Goal: Contribute content: Contribute content

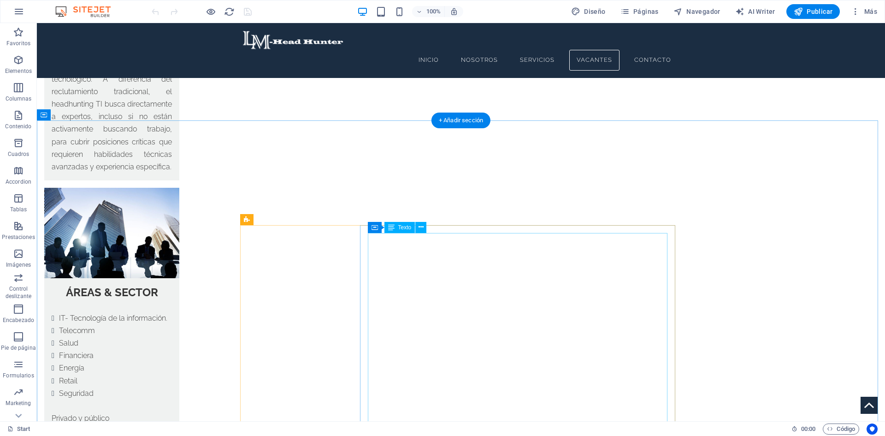
scroll to position [2120, 0]
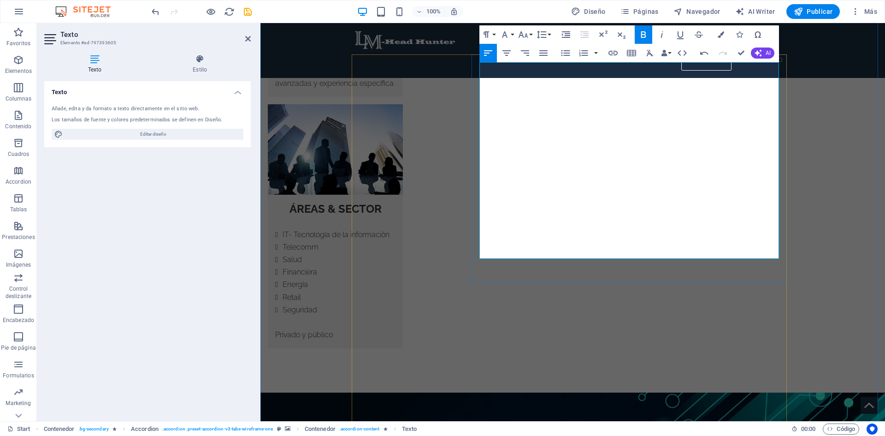
scroll to position [2258, 0]
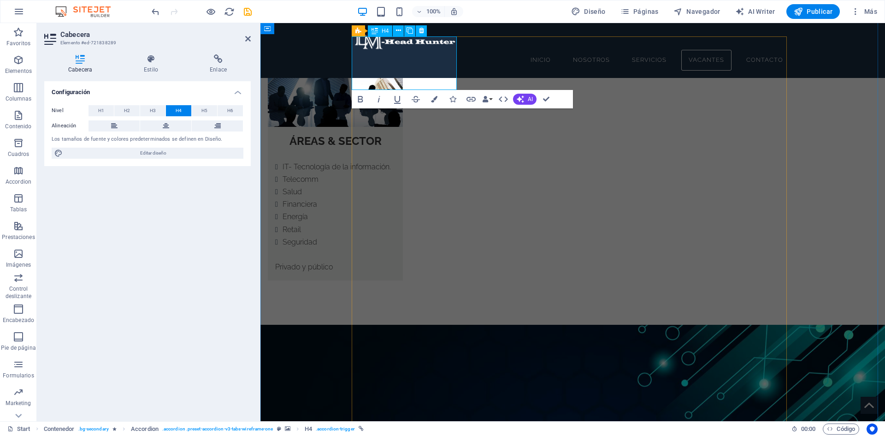
drag, startPoint x: 408, startPoint y: 77, endPoint x: 356, endPoint y: 78, distance: 52.1
copy link "[DATE]"
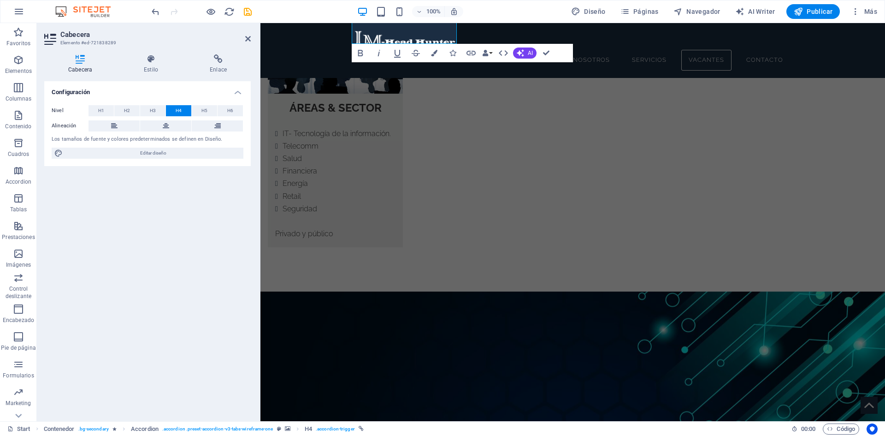
scroll to position [2304, 0]
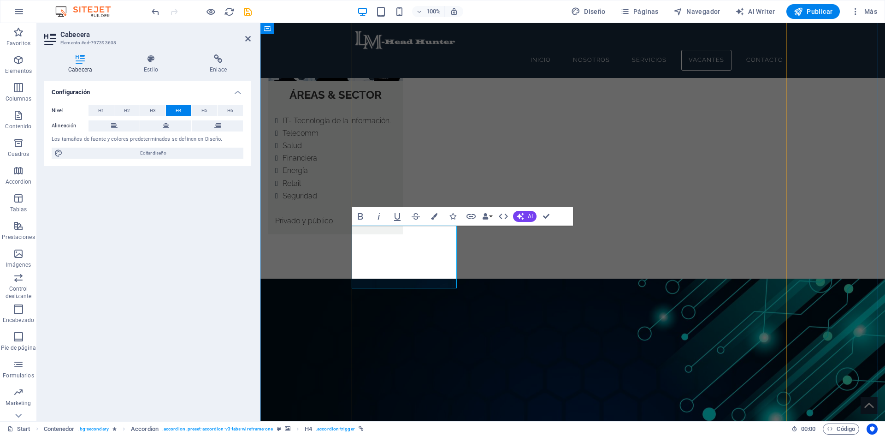
drag, startPoint x: 405, startPoint y: 277, endPoint x: 362, endPoint y: 274, distance: 43.4
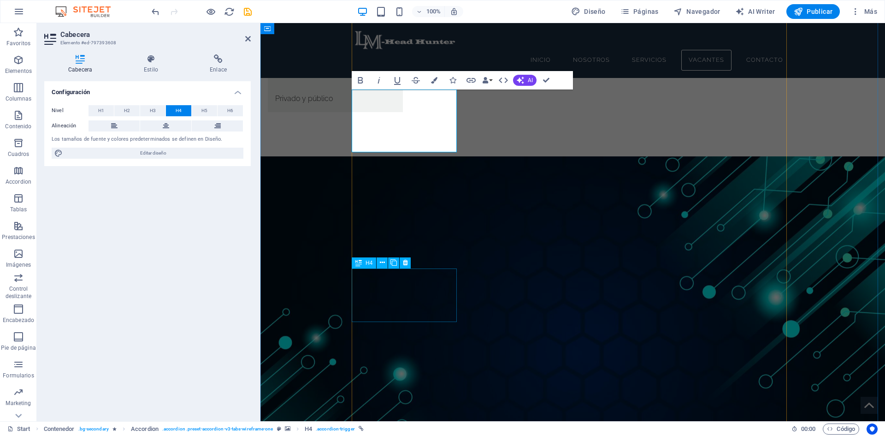
scroll to position [2442, 0]
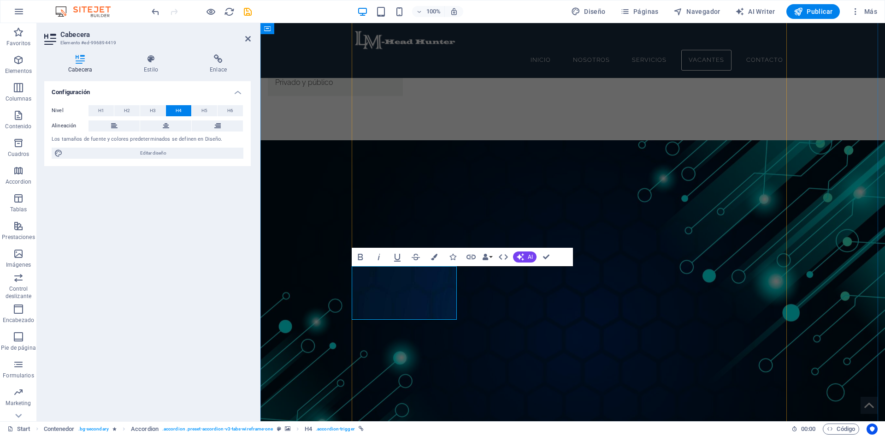
drag, startPoint x: 403, startPoint y: 309, endPoint x: 355, endPoint y: 303, distance: 47.9
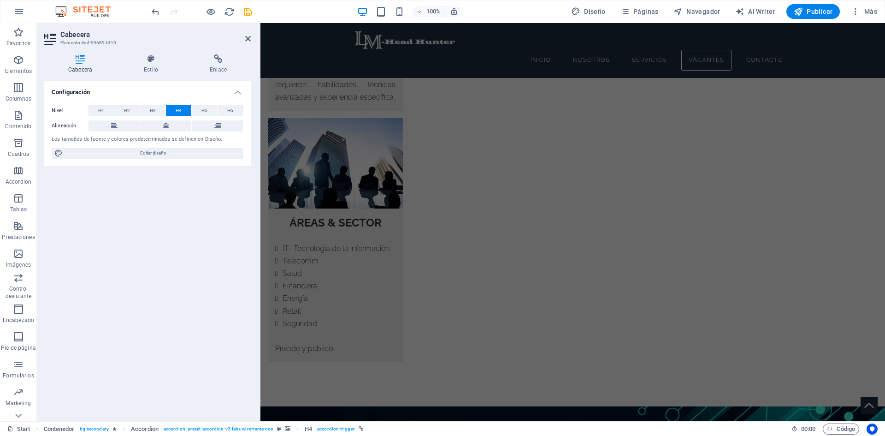
scroll to position [2166, 0]
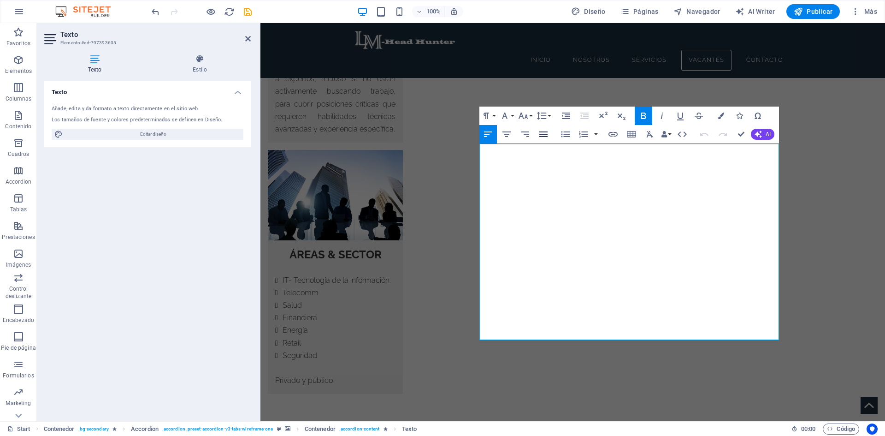
scroll to position [2132, 0]
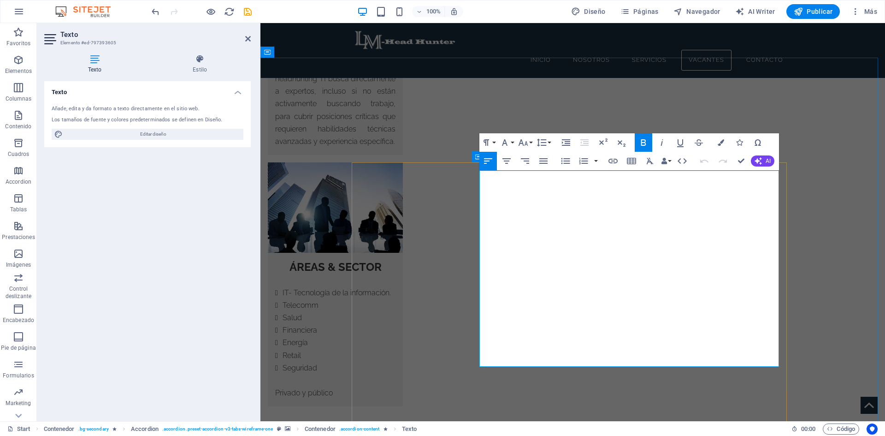
drag, startPoint x: 544, startPoint y: 205, endPoint x: 474, endPoint y: 202, distance: 69.6
copy strong "[DATE]"
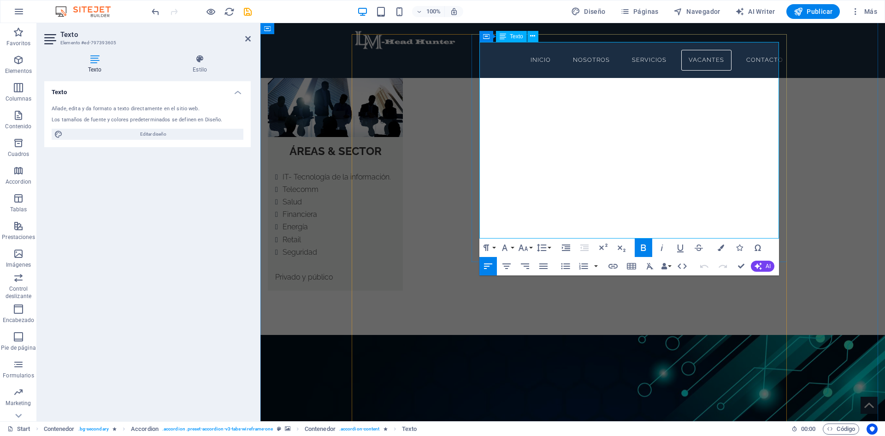
scroll to position [2271, 0]
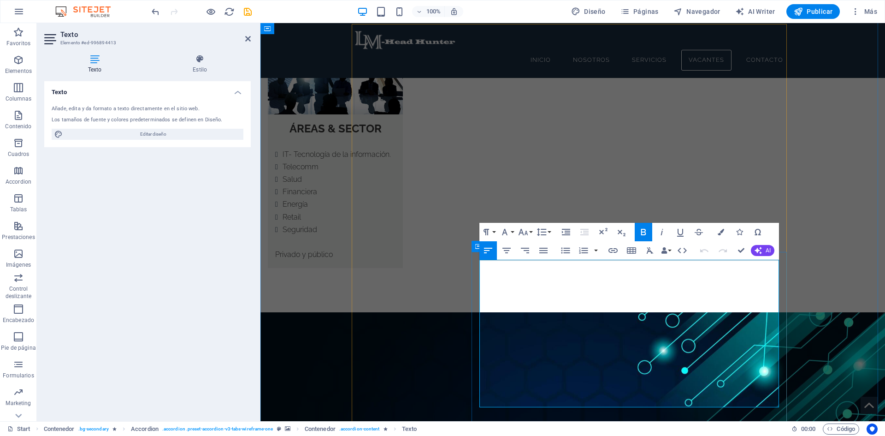
drag, startPoint x: 543, startPoint y: 292, endPoint x: 477, endPoint y: 295, distance: 66.0
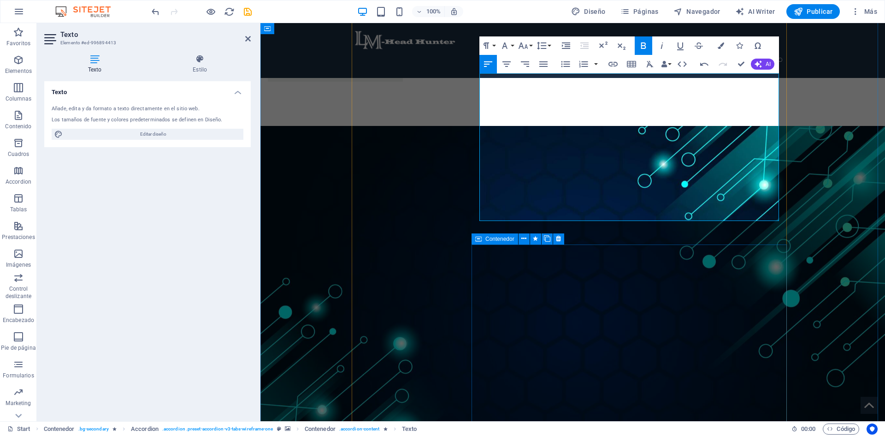
scroll to position [2501, 0]
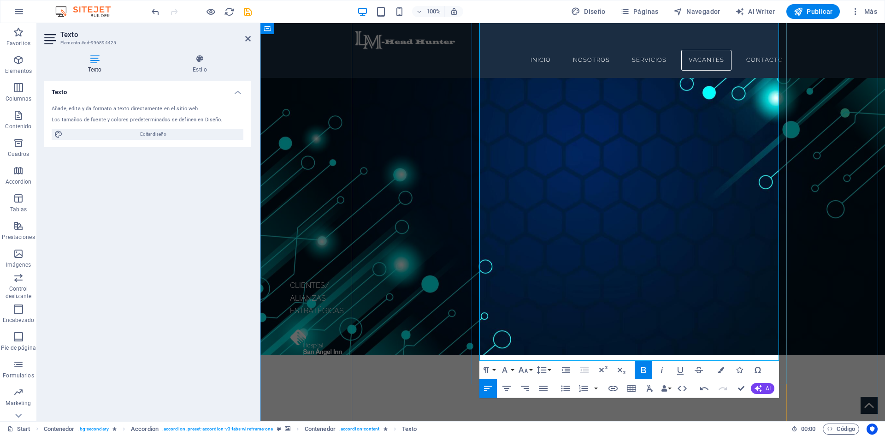
scroll to position [2778, 0]
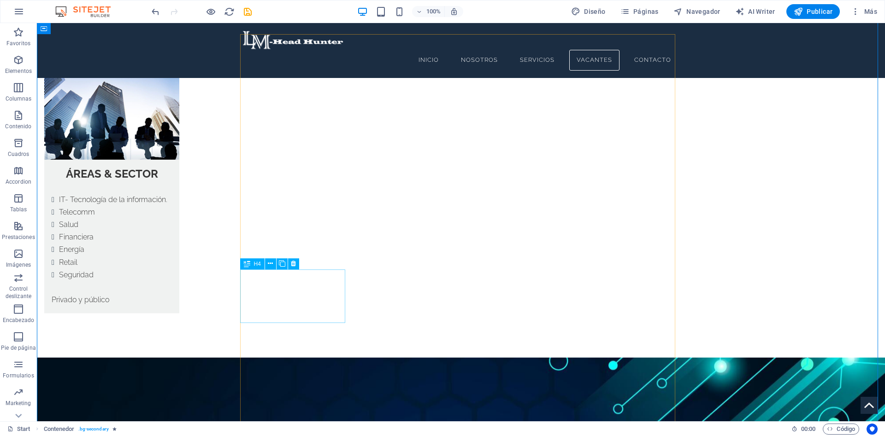
scroll to position [2225, 0]
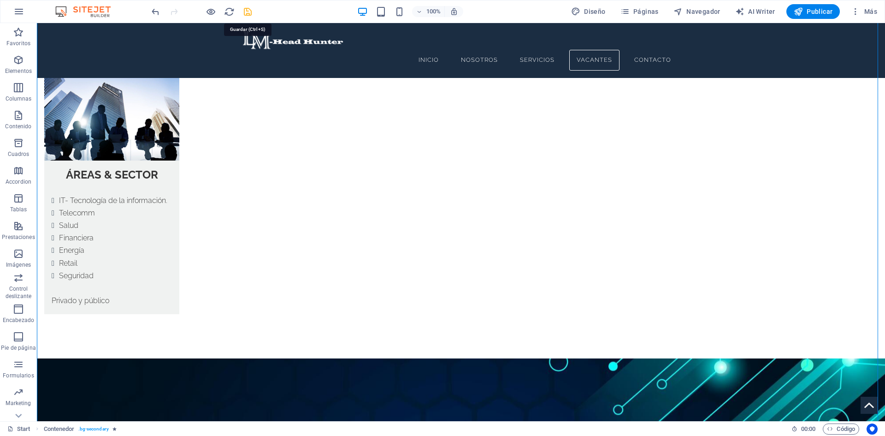
click at [248, 12] on icon "save" at bounding box center [247, 11] width 11 height 11
checkbox input "false"
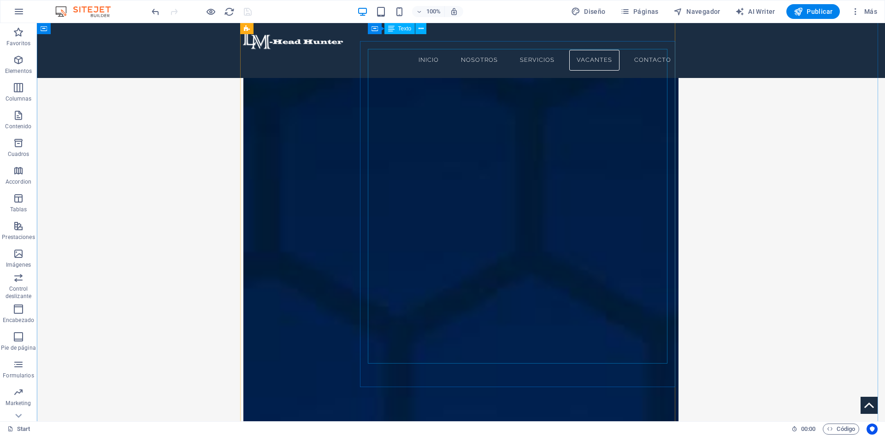
scroll to position [4575, 0]
click at [812, 13] on span "Publicar" at bounding box center [813, 11] width 39 height 9
